Goal: Contribute content: Add original content to the website for others to see

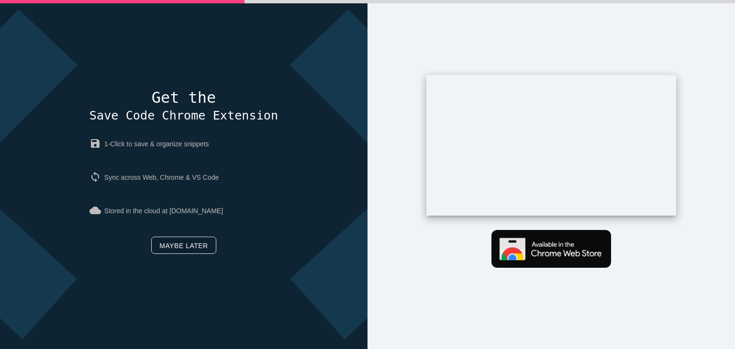
click at [181, 247] on link "Maybe later" at bounding box center [183, 245] width 65 height 17
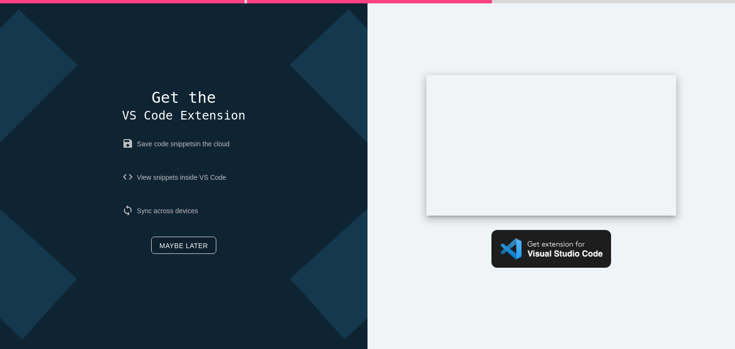
click at [181, 247] on link "Maybe later" at bounding box center [183, 245] width 65 height 17
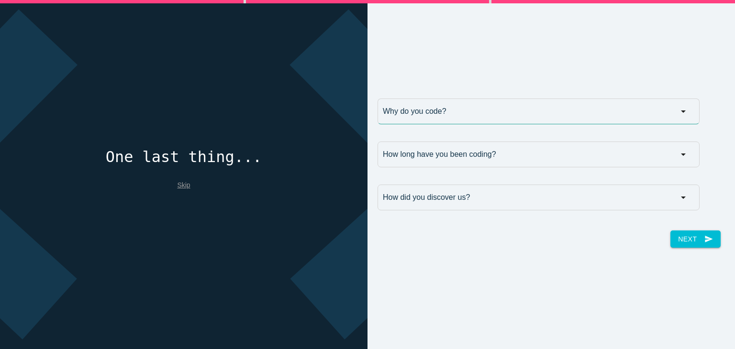
click at [675, 110] on input "Why do you code?" at bounding box center [539, 112] width 322 height 26
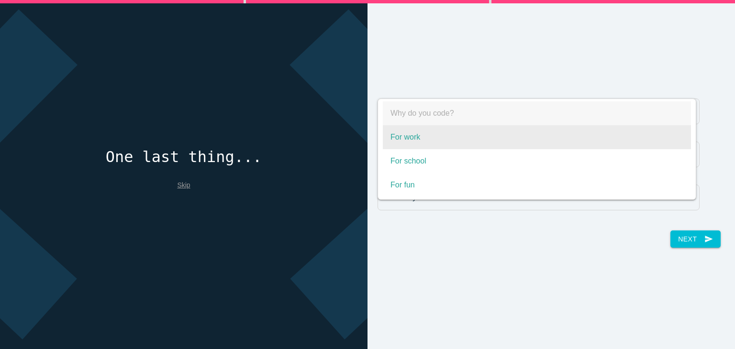
click at [448, 142] on span "For work" at bounding box center [537, 137] width 308 height 24
select select "For work"
type input "For work"
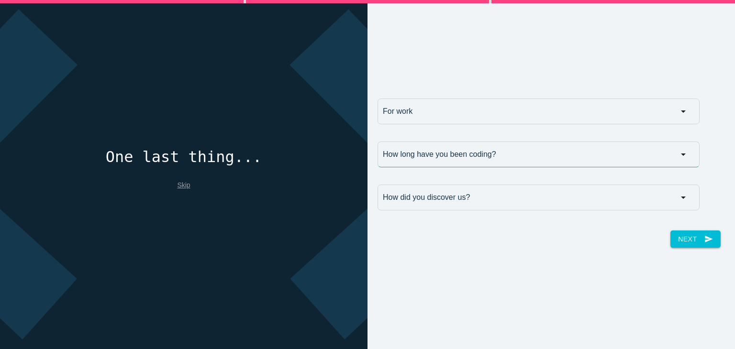
click at [677, 156] on input "How long have you been coding?" at bounding box center [539, 155] width 322 height 26
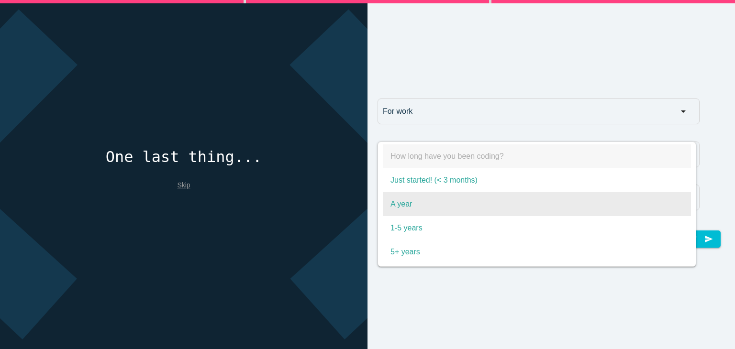
click at [496, 203] on span "A year" at bounding box center [537, 204] width 308 height 24
select select "A year"
type input "A year"
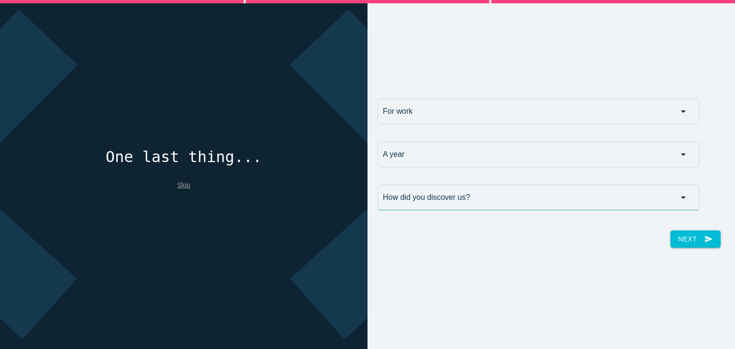
click at [679, 196] on input "How did you discover us?" at bounding box center [539, 198] width 322 height 26
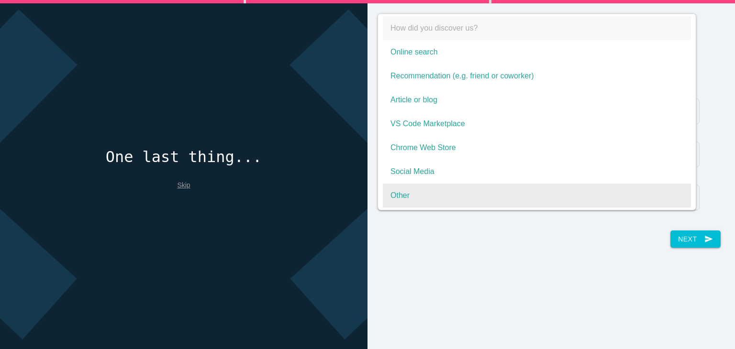
click at [533, 192] on span "Other" at bounding box center [537, 196] width 308 height 24
select select "Other"
type input "Other"
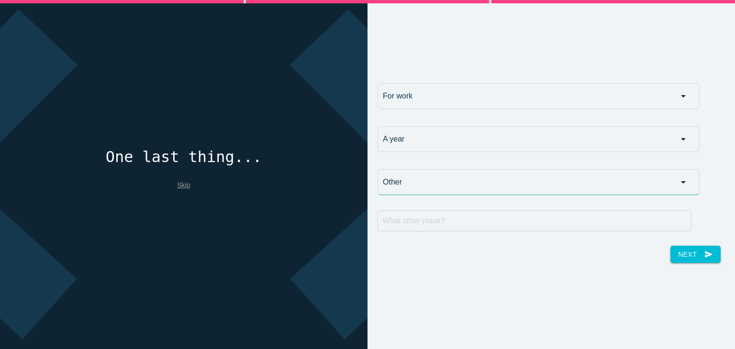
click at [676, 181] on input "Other" at bounding box center [539, 182] width 322 height 26
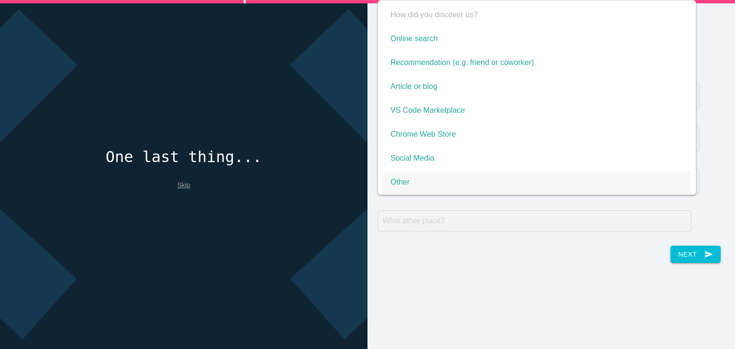
scroll to position [2, 0]
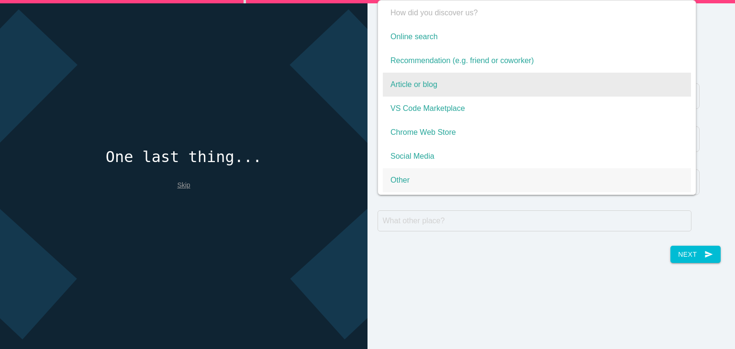
click at [503, 79] on span "Article or blog" at bounding box center [537, 85] width 308 height 24
select select "Article or blog"
type input "Article or blog"
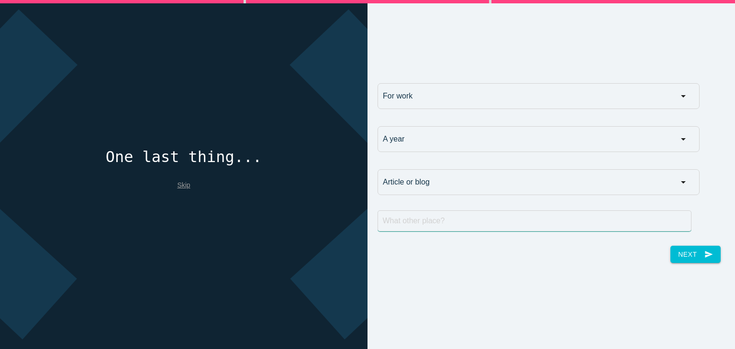
click at [483, 219] on input "text" at bounding box center [535, 221] width 314 height 21
click at [681, 257] on button "Next send" at bounding box center [695, 254] width 50 height 17
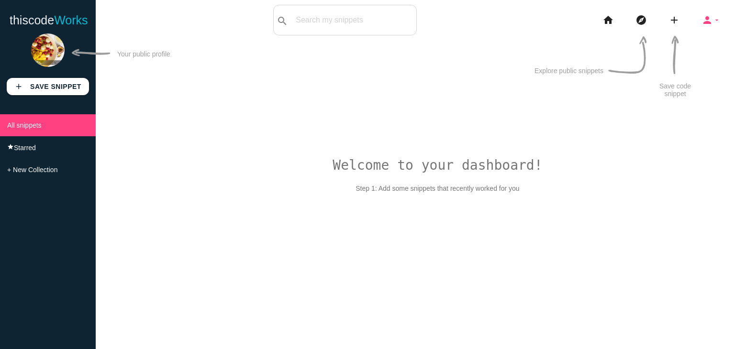
click at [713, 19] on icon "arrow_drop_down" at bounding box center [717, 20] width 8 height 31
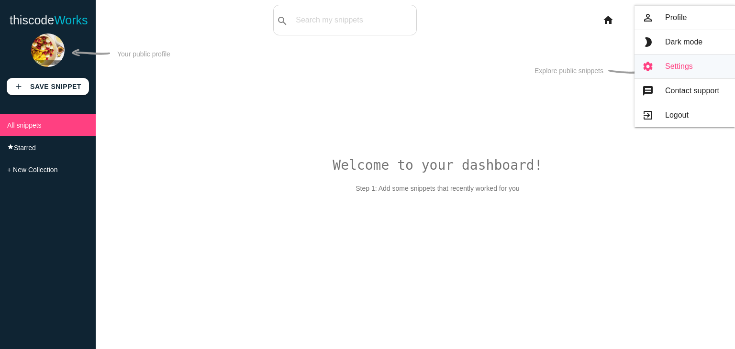
click at [674, 67] on link "settings Settings" at bounding box center [685, 67] width 101 height 24
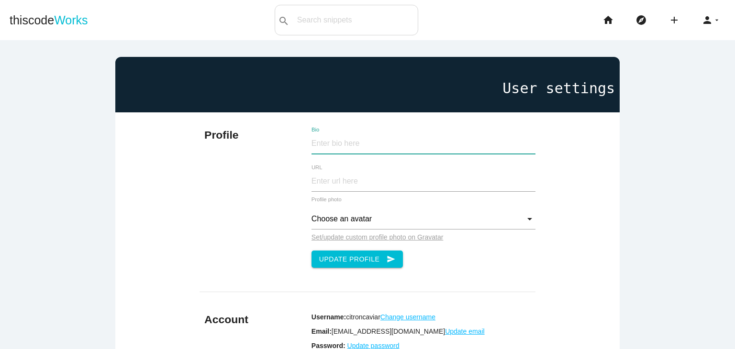
click at [313, 144] on input "Bio" at bounding box center [424, 144] width 224 height 21
paste input "Citron Caviar is a unique citrus! The fruit’s variety ranging in color from pur…"
type input "Citron Caviar is a unique citrus! The fruit’s variety ranging in color from pur…"
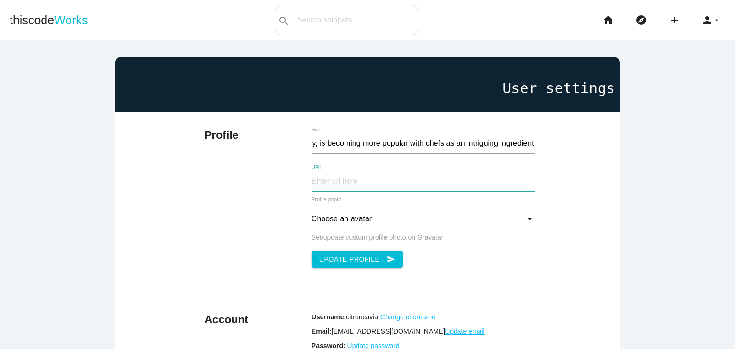
scroll to position [0, 0]
click at [315, 181] on input "URL" at bounding box center [424, 181] width 224 height 21
type input "[URL][DOMAIN_NAME]"
click at [339, 219] on input "Choose an avatar" at bounding box center [424, 219] width 224 height 21
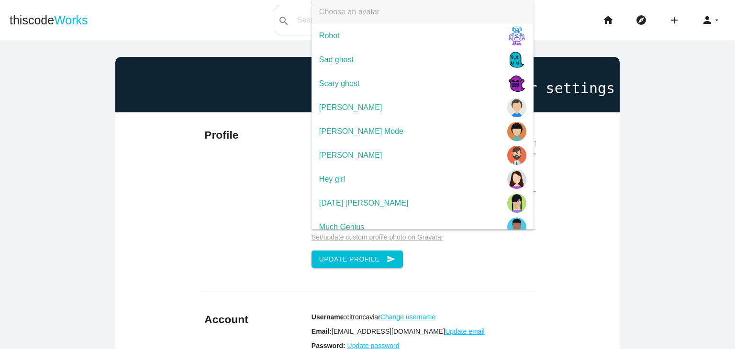
click at [478, 262] on div "Citron Caviar is a unique citrus! The fruit’s variety ranging in color from pur…" at bounding box center [424, 202] width 224 height 160
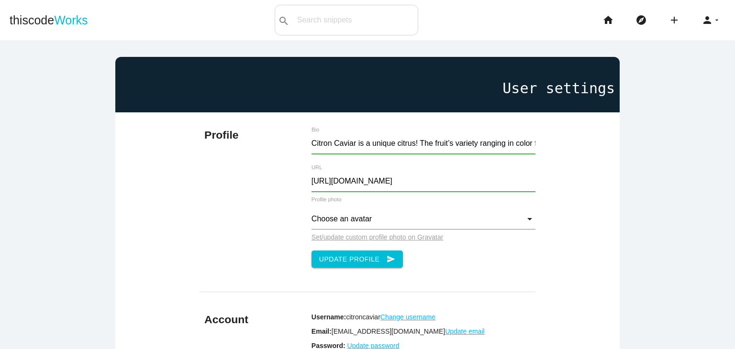
click at [525, 217] on input "Choose an avatar" at bounding box center [424, 219] width 224 height 21
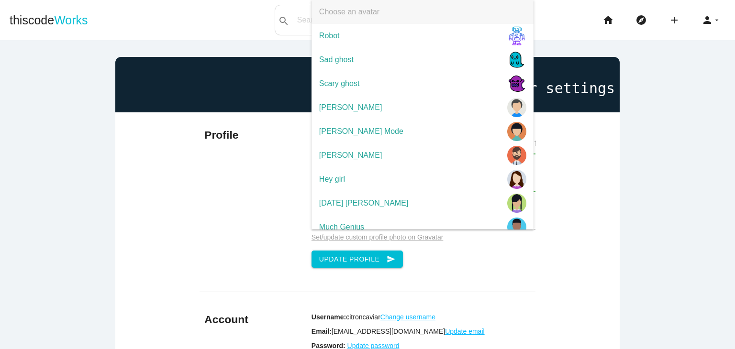
click at [500, 251] on div "Citron Caviar is a unique citrus! The fruit’s variety ranging in color from pur…" at bounding box center [424, 202] width 224 height 160
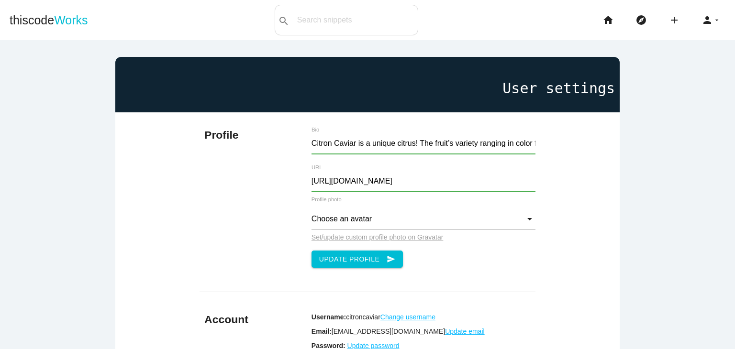
click at [377, 239] on u "Set/update custom profile photo on Gravatar" at bounding box center [378, 238] width 132 height 8
click at [345, 258] on button "Update Profile send" at bounding box center [358, 259] width 92 height 17
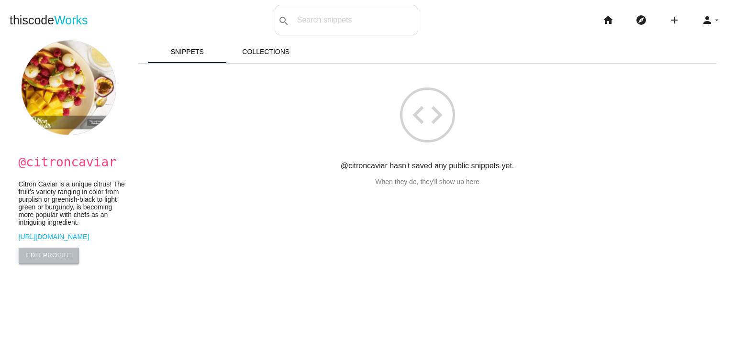
click at [35, 260] on link "Edit Profile" at bounding box center [49, 255] width 61 height 15
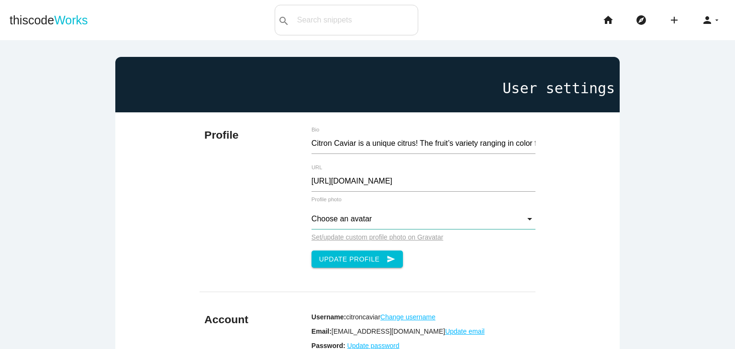
click at [335, 219] on input "Choose an avatar" at bounding box center [424, 219] width 224 height 21
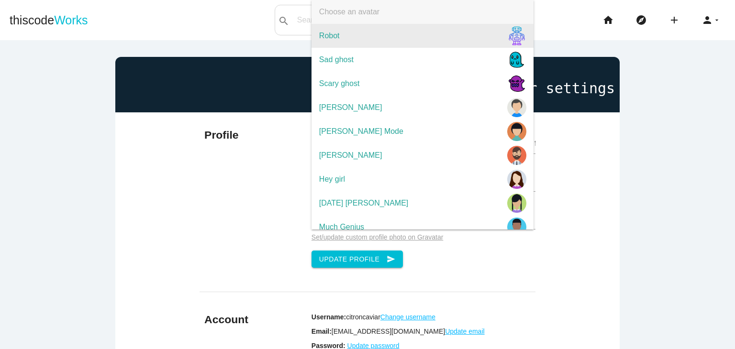
click at [345, 35] on span "Robot" at bounding box center [423, 36] width 222 height 24
type input "Robot"
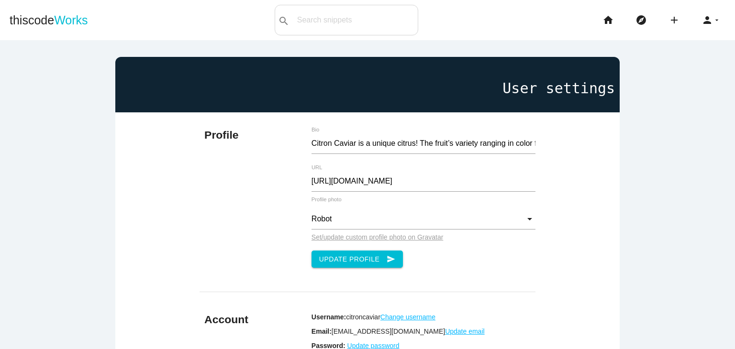
drag, startPoint x: 345, startPoint y: 35, endPoint x: 163, endPoint y: 172, distance: 227.2
click at [163, 172] on div "Profile Citron Caviar is a unique citrus! The fruit’s variety ranging in color …" at bounding box center [367, 267] width 504 height 311
click at [521, 219] on input "Robot" at bounding box center [424, 219] width 224 height 21
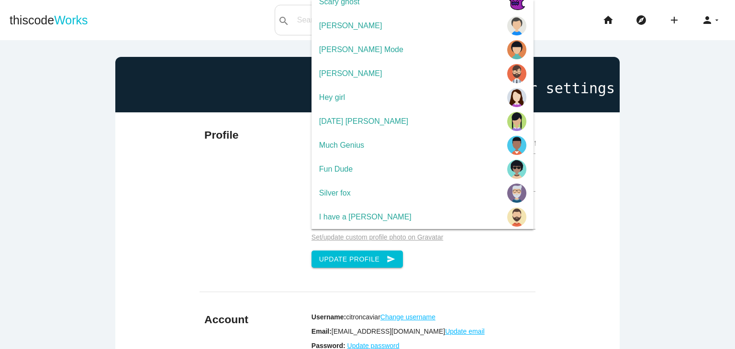
click at [580, 152] on div "Profile Citron Caviar is a unique citrus! The fruit’s variety ranging in color …" at bounding box center [367, 267] width 504 height 311
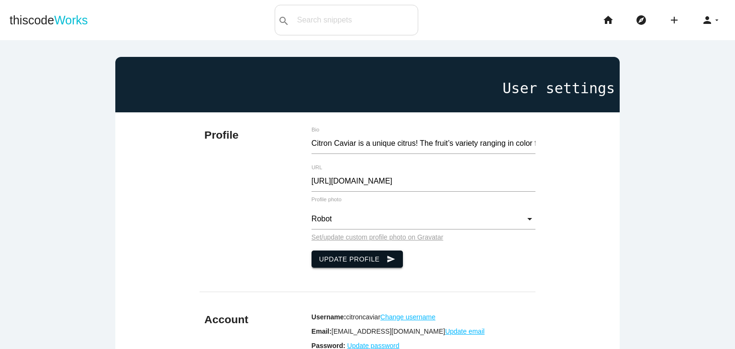
click at [339, 259] on button "Update Profile send" at bounding box center [358, 259] width 92 height 17
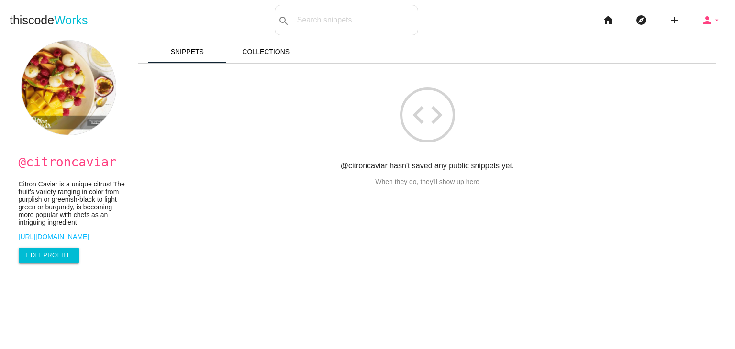
click at [713, 20] on icon "arrow_drop_down" at bounding box center [717, 20] width 8 height 31
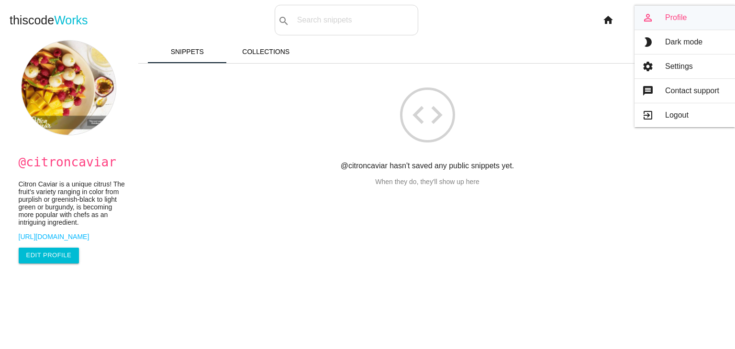
click at [677, 19] on link "person_outline Profile" at bounding box center [685, 18] width 101 height 24
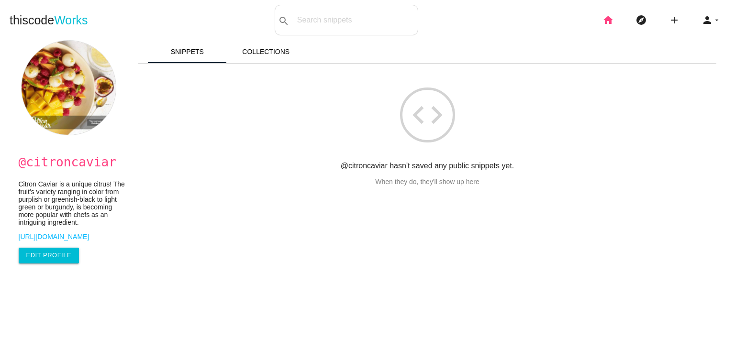
click at [603, 23] on icon "home" at bounding box center [608, 20] width 11 height 31
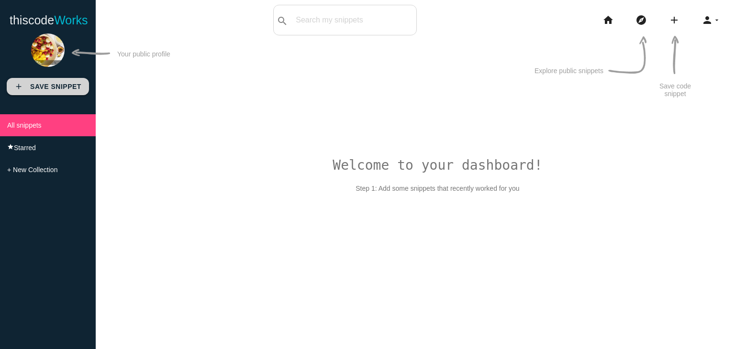
click at [25, 87] on link "add Save Snippet" at bounding box center [48, 86] width 82 height 17
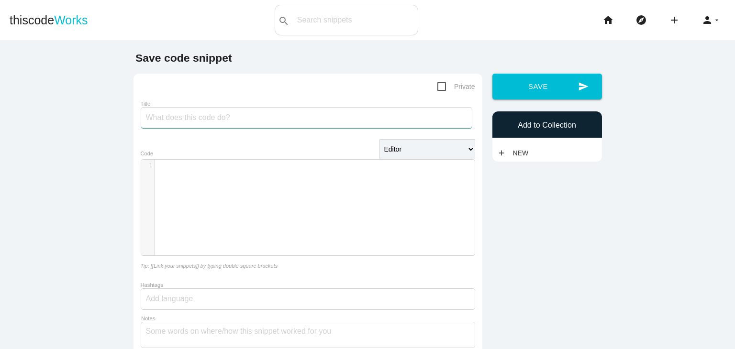
click at [160, 119] on input "Title" at bounding box center [307, 117] width 332 height 21
paste input "5 Must-Try Citron Caviar Cocktail Recipes for Home Bartenders"
type input "5 Must-Try Citron Caviar Cocktail Recipes for Home Bartenders"
click at [196, 181] on div "​ x 1 ​" at bounding box center [315, 215] width 348 height 110
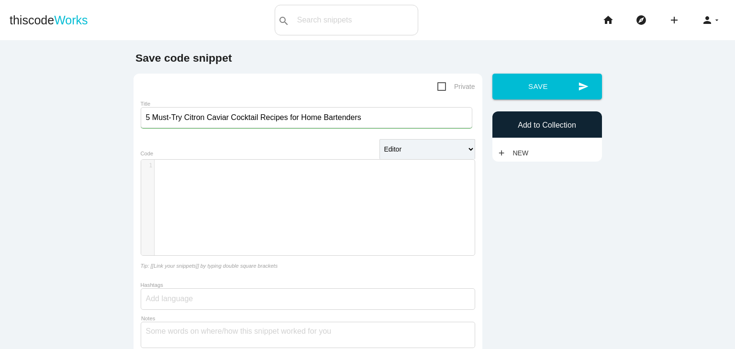
click at [176, 190] on div "​ x 1 ​" at bounding box center [315, 215] width 348 height 110
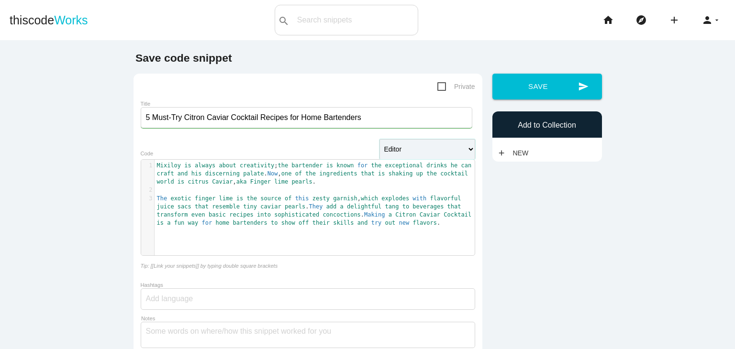
click at [465, 150] on select "Editor HTML Editor Javascript Editor PHP Editor Python Editor" at bounding box center [428, 149] width 96 height 20
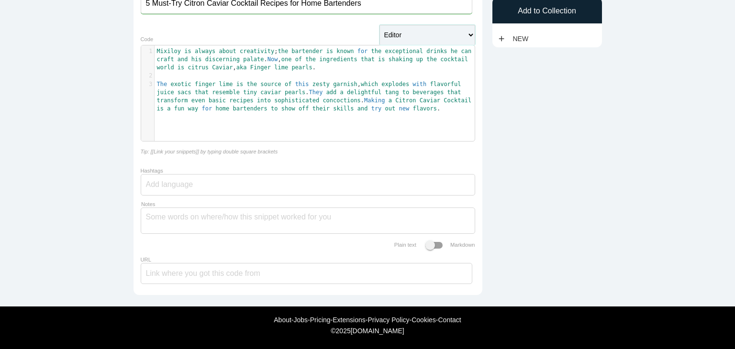
scroll to position [122, 0]
click at [170, 276] on input "URL" at bounding box center [307, 273] width 332 height 21
paste input "https://citroncaviarlb.com/5-must-try-citron-caviar-cocktail-recipes-for-home-b…"
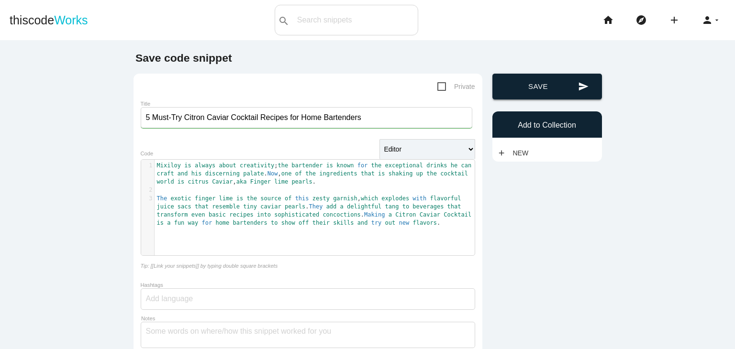
type input "https://citroncaviarlb.com/5-must-try-citron-caviar-cocktail-recipes-for-home-b…"
click at [536, 87] on button "send Save" at bounding box center [547, 87] width 110 height 26
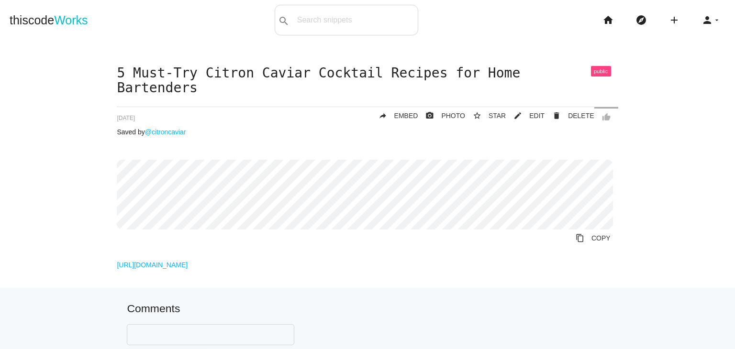
click at [593, 71] on span at bounding box center [601, 71] width 20 height 11
click at [447, 112] on span "PHOTO" at bounding box center [453, 116] width 24 height 8
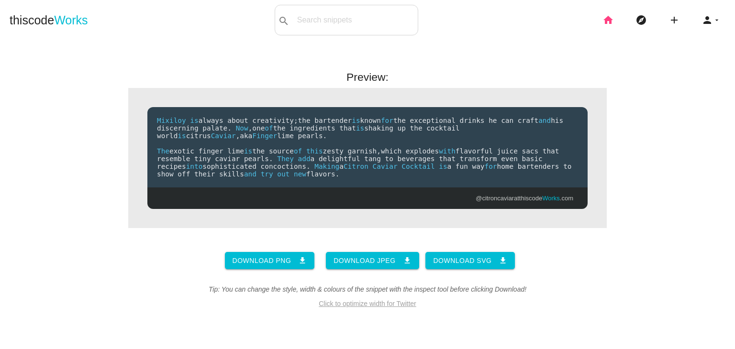
click at [603, 22] on icon "home" at bounding box center [608, 20] width 11 height 31
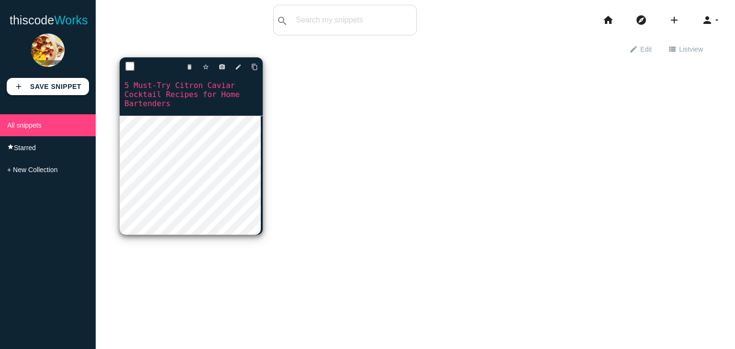
click at [188, 89] on link "5 Must-Try Citron Caviar Cocktail Recipes for Home Bartenders" at bounding box center [191, 94] width 143 height 29
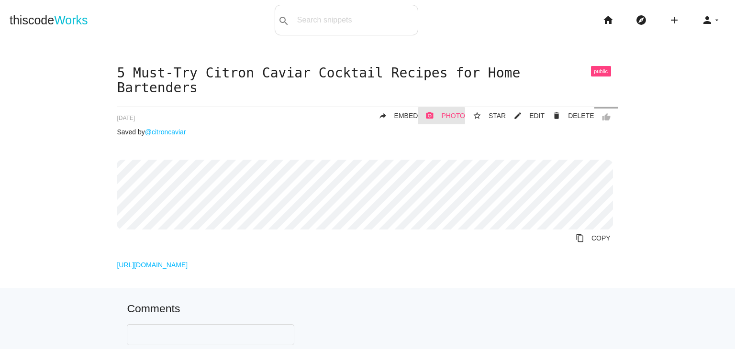
click at [458, 112] on span "PHOTO" at bounding box center [453, 116] width 24 height 8
